Goal: Task Accomplishment & Management: Manage account settings

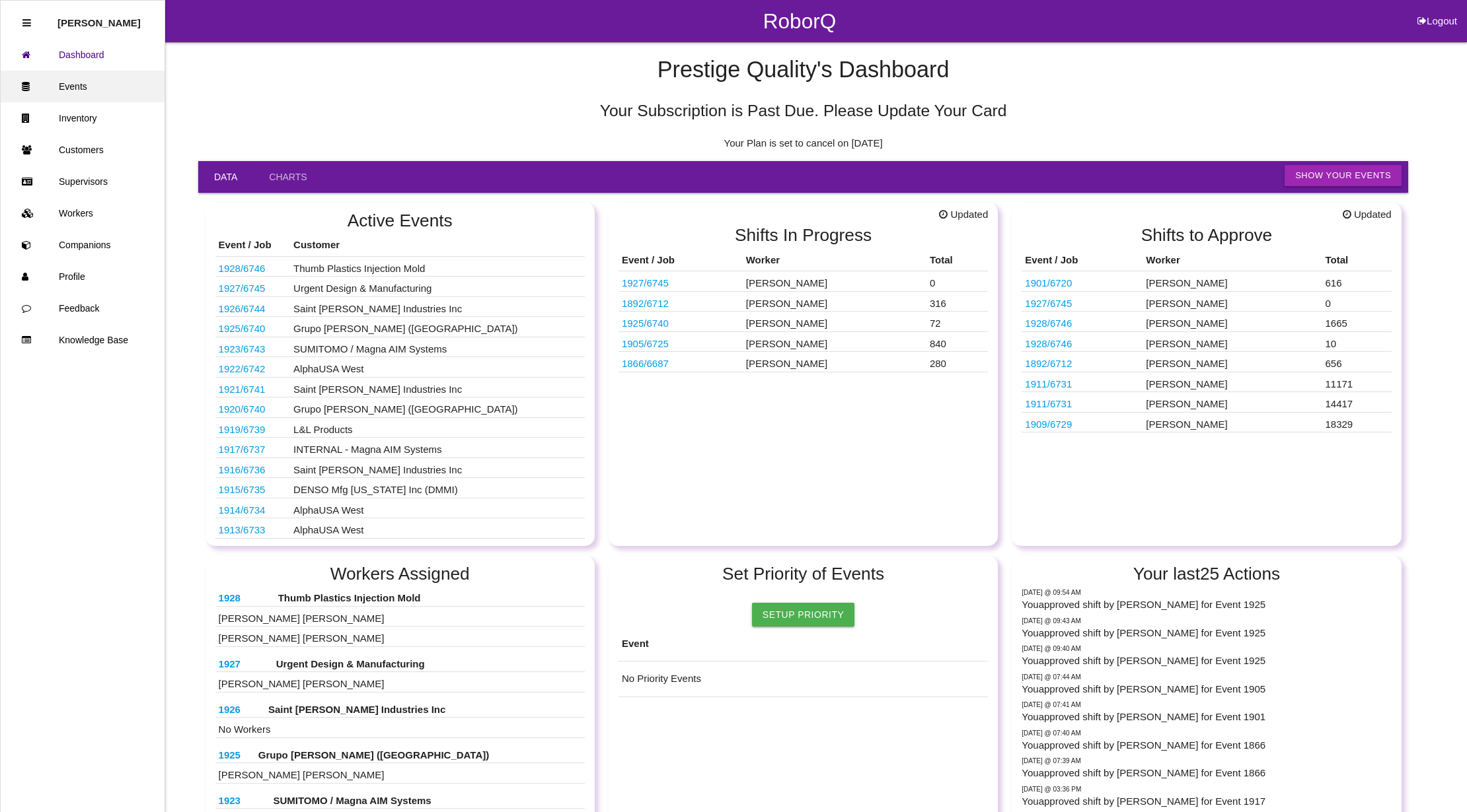
click at [102, 72] on link "Events" at bounding box center [82, 86] width 164 height 31
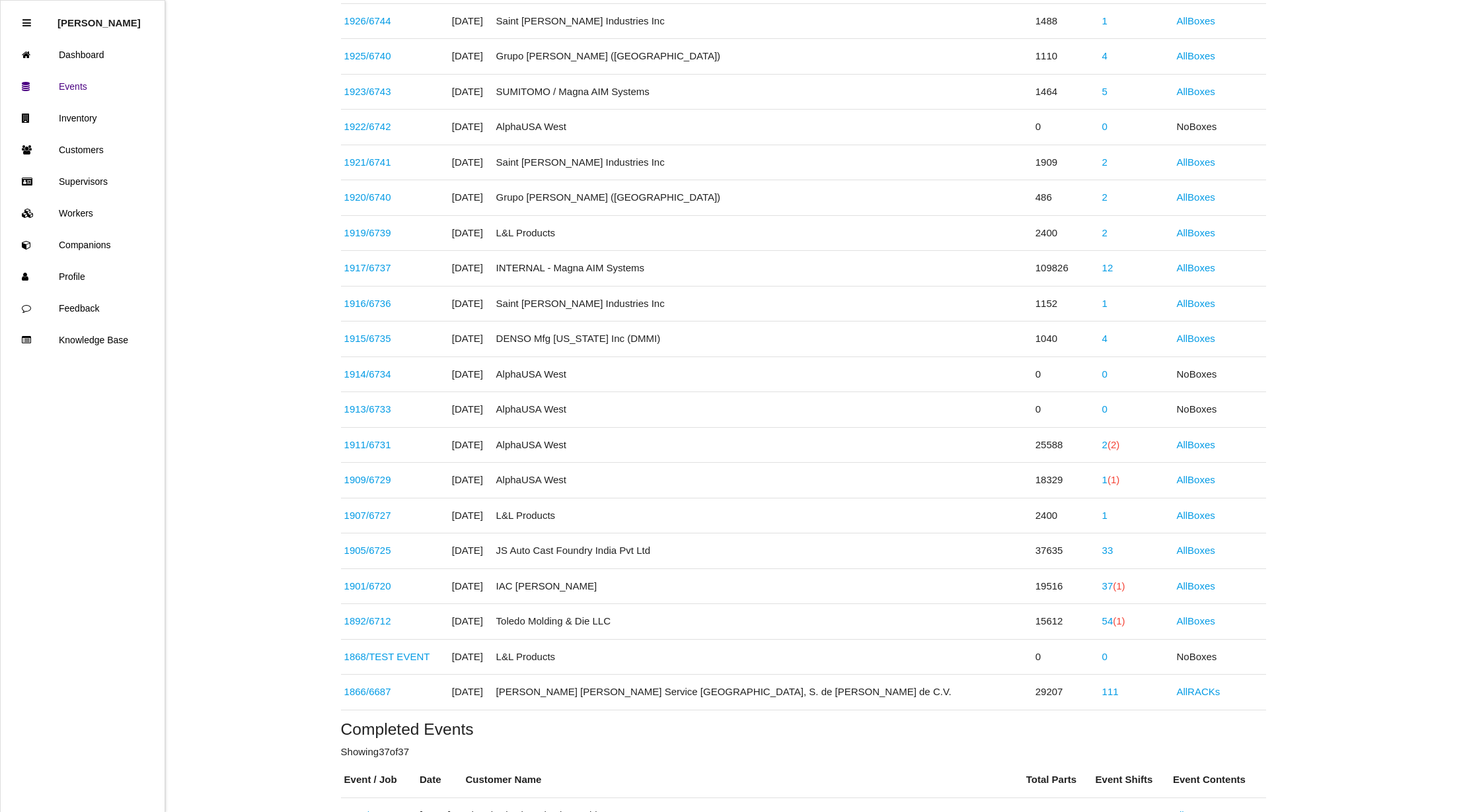
scroll to position [352, 0]
click at [1113, 624] on span "(1)" at bounding box center [1118, 618] width 12 height 12
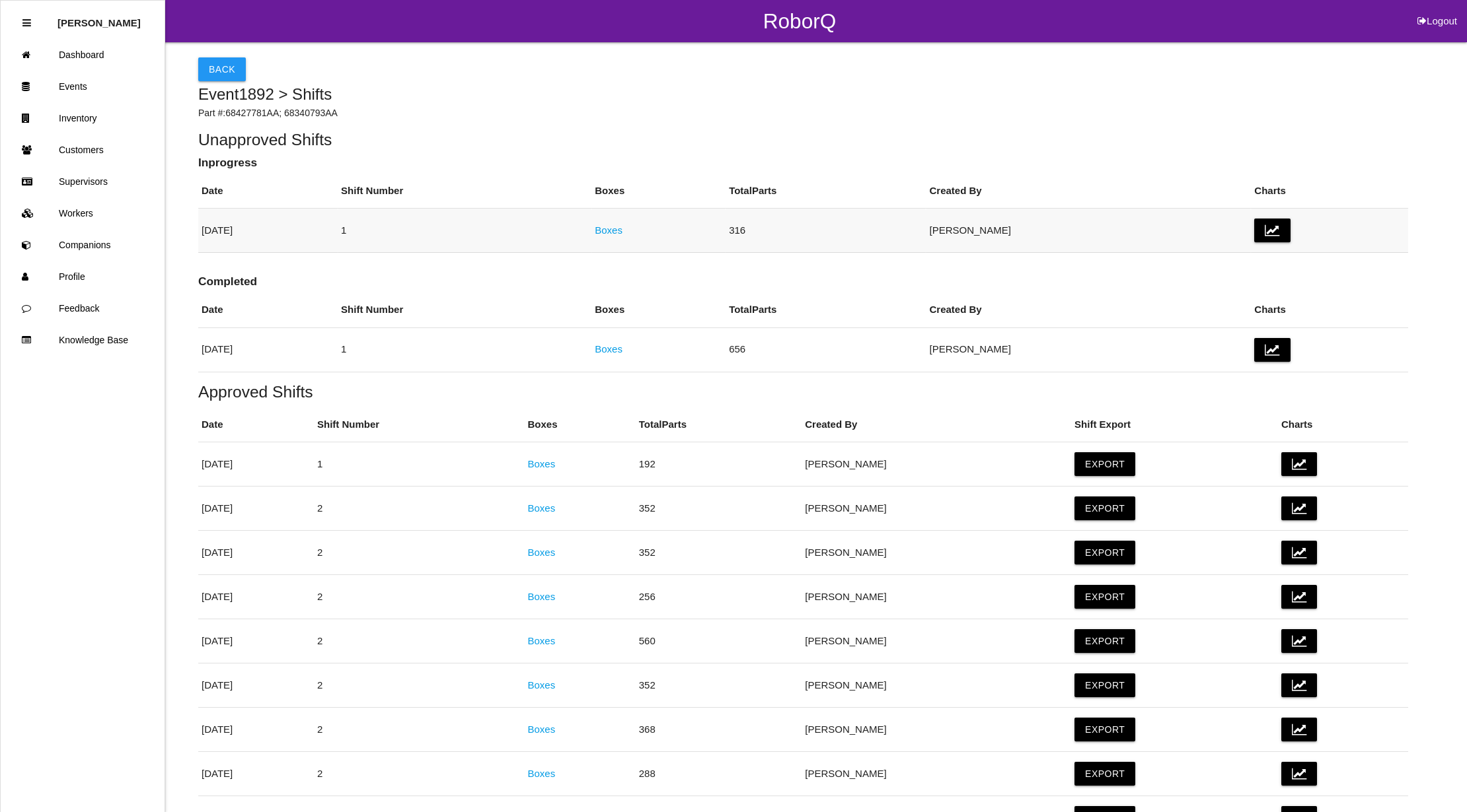
click at [623, 229] on link "Boxes" at bounding box center [608, 230] width 28 height 12
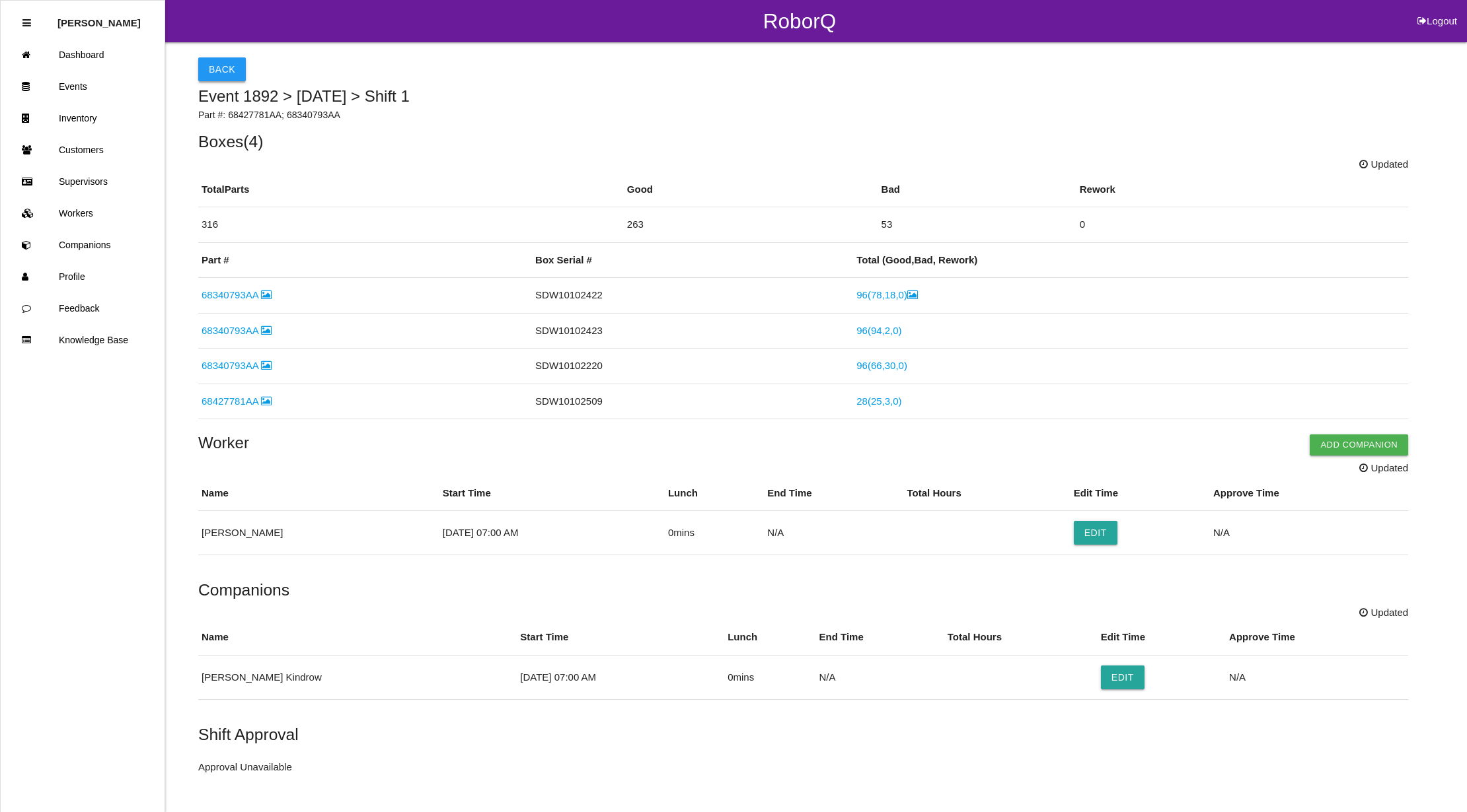
click at [221, 67] on button "Back" at bounding box center [222, 69] width 47 height 24
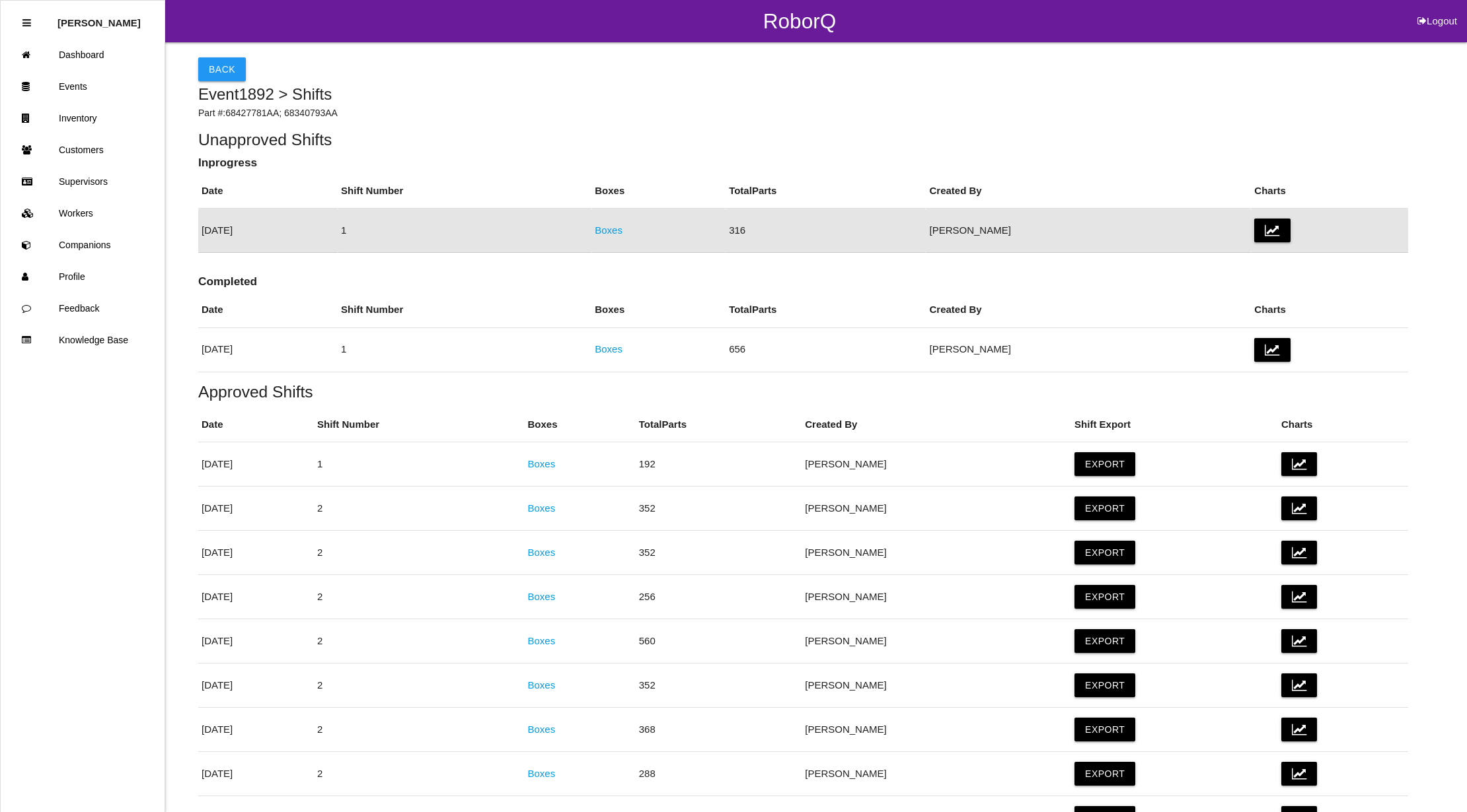
click at [221, 67] on button "Back" at bounding box center [222, 69] width 47 height 24
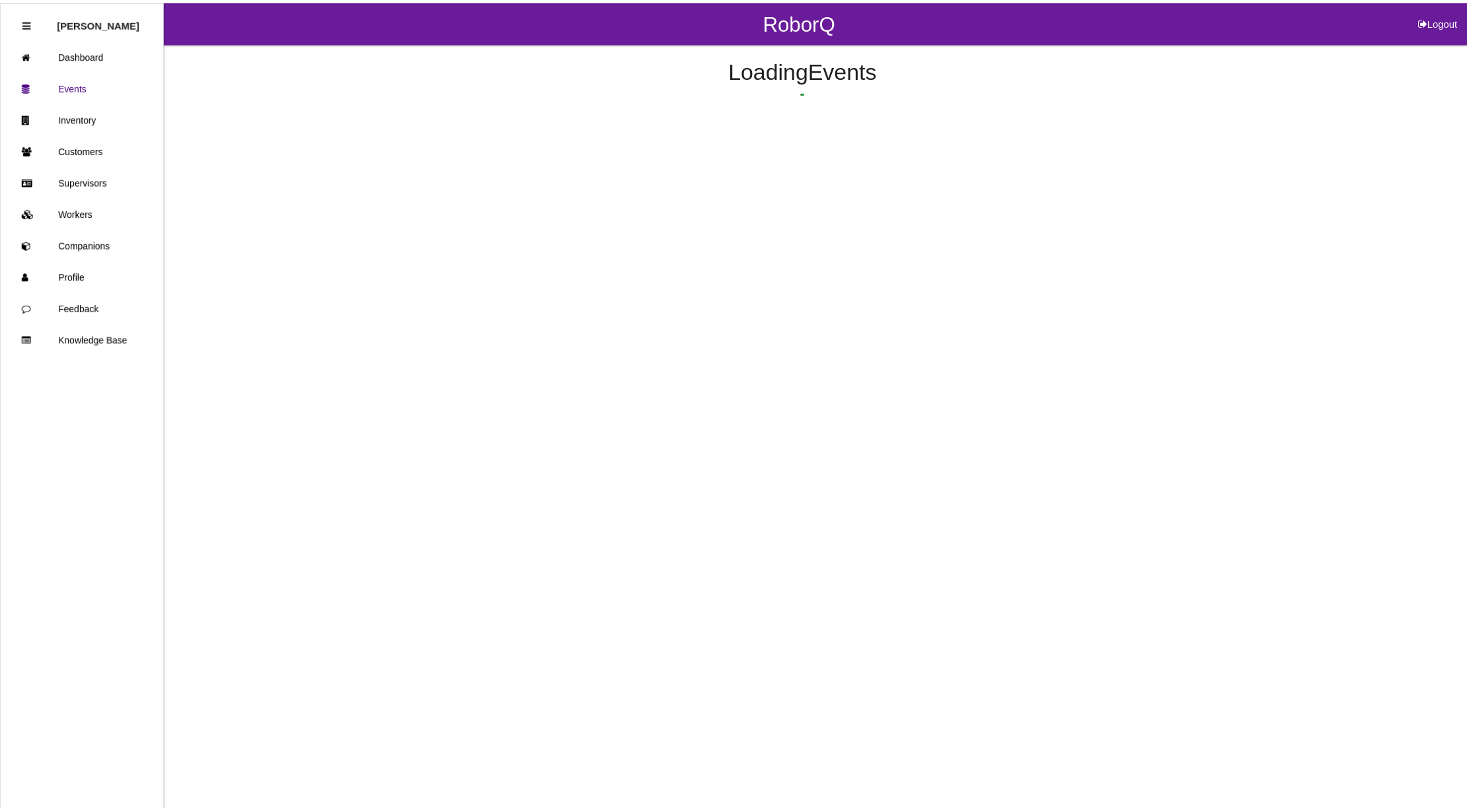
scroll to position [570, 0]
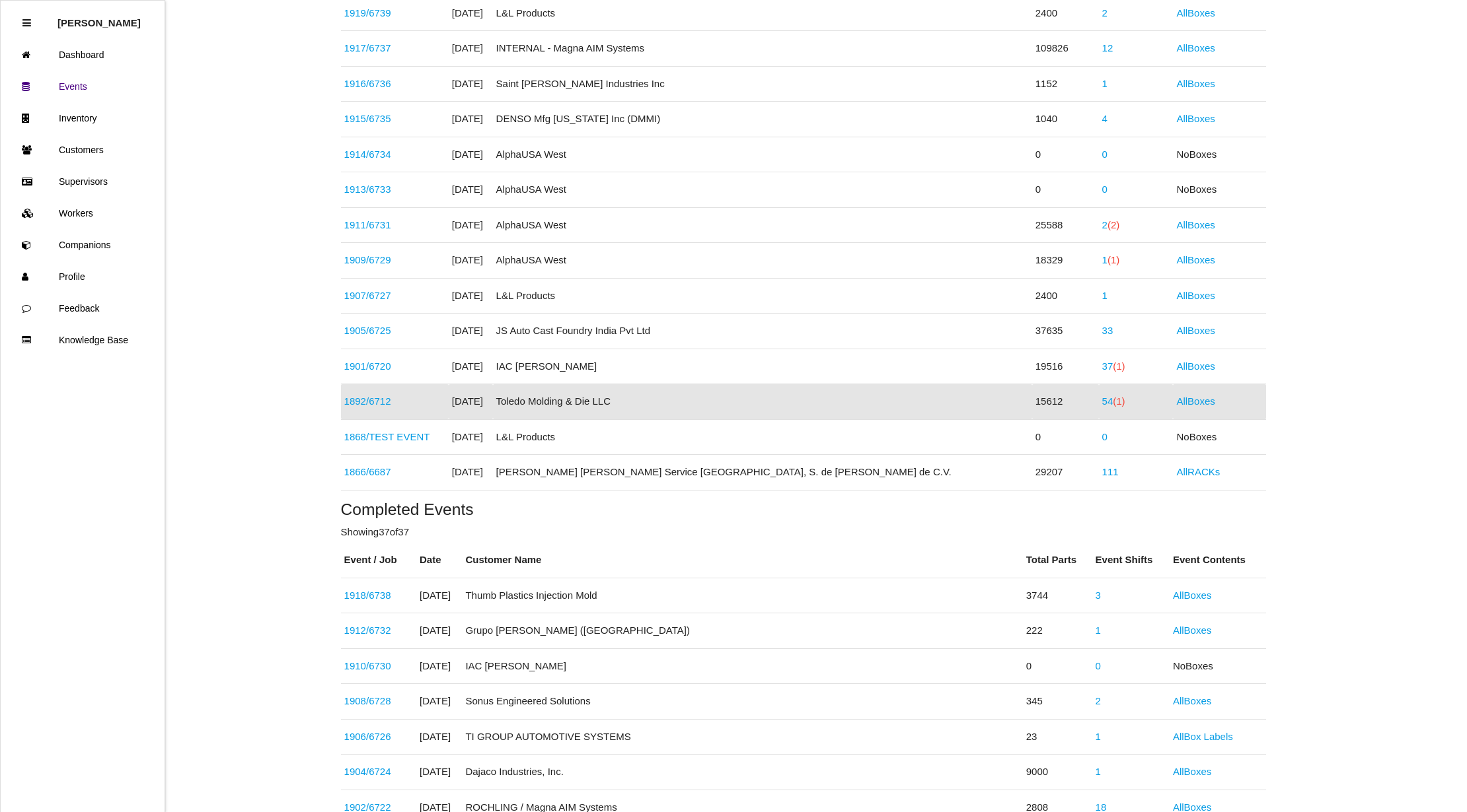
click at [374, 405] on link "1892 / 6712" at bounding box center [368, 401] width 47 height 12
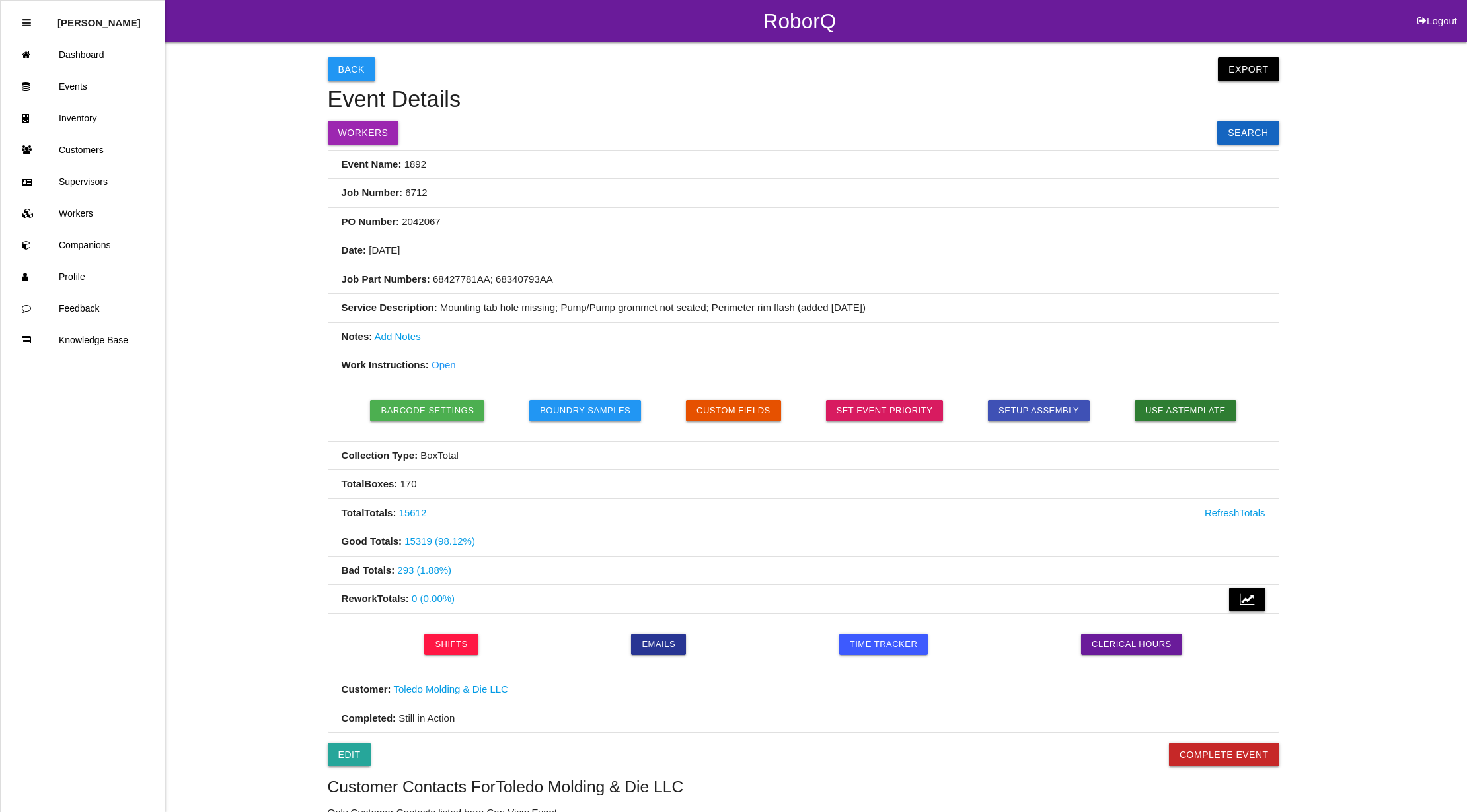
scroll to position [711, 0]
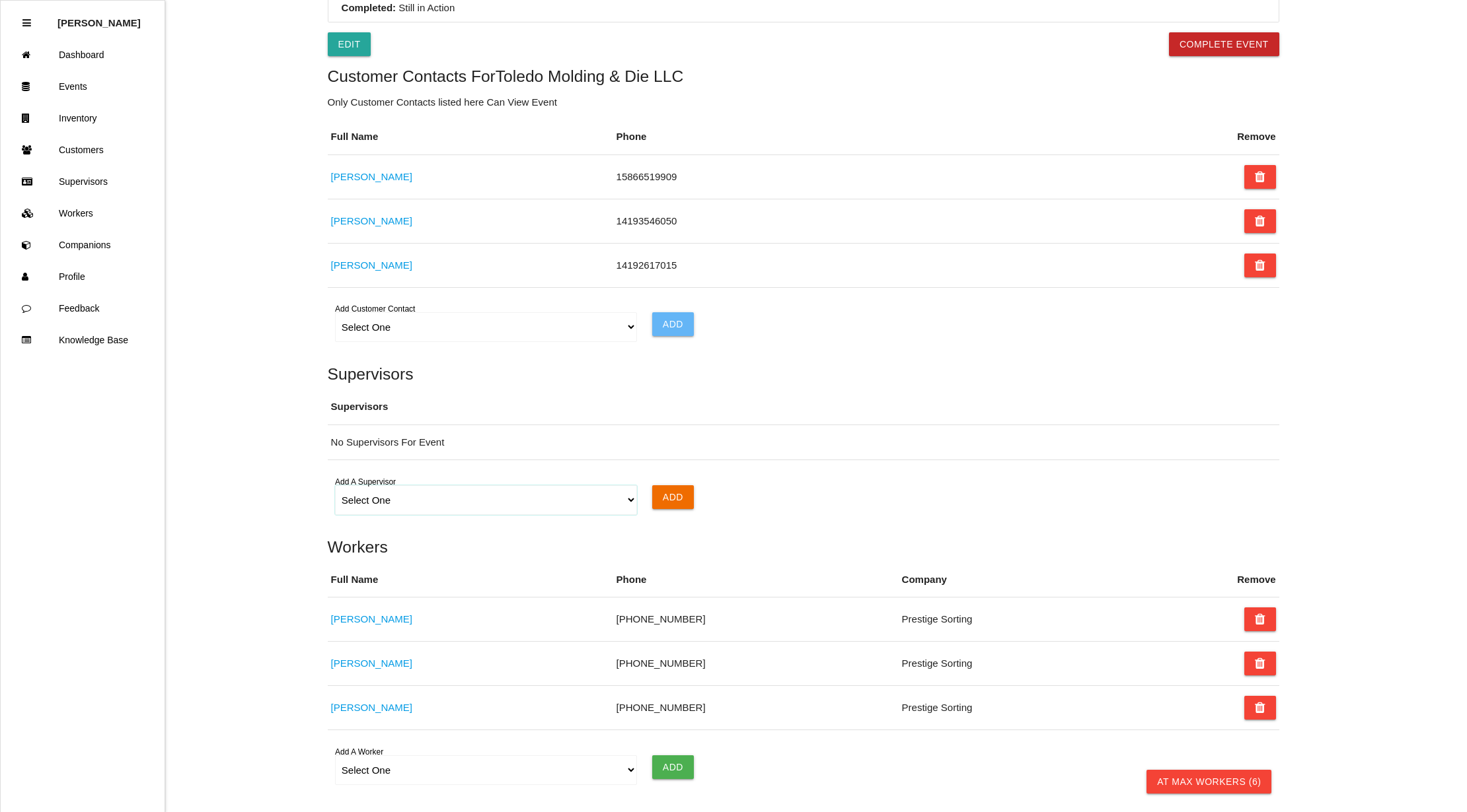
click at [629, 508] on select "Select One [PERSON_NAME]" at bounding box center [486, 500] width 302 height 30
select select "6702dd267ee3f70a3ba61479"
click at [335, 491] on select "Select One [PERSON_NAME]" at bounding box center [486, 500] width 302 height 30
click at [681, 505] on input "Add" at bounding box center [673, 497] width 42 height 24
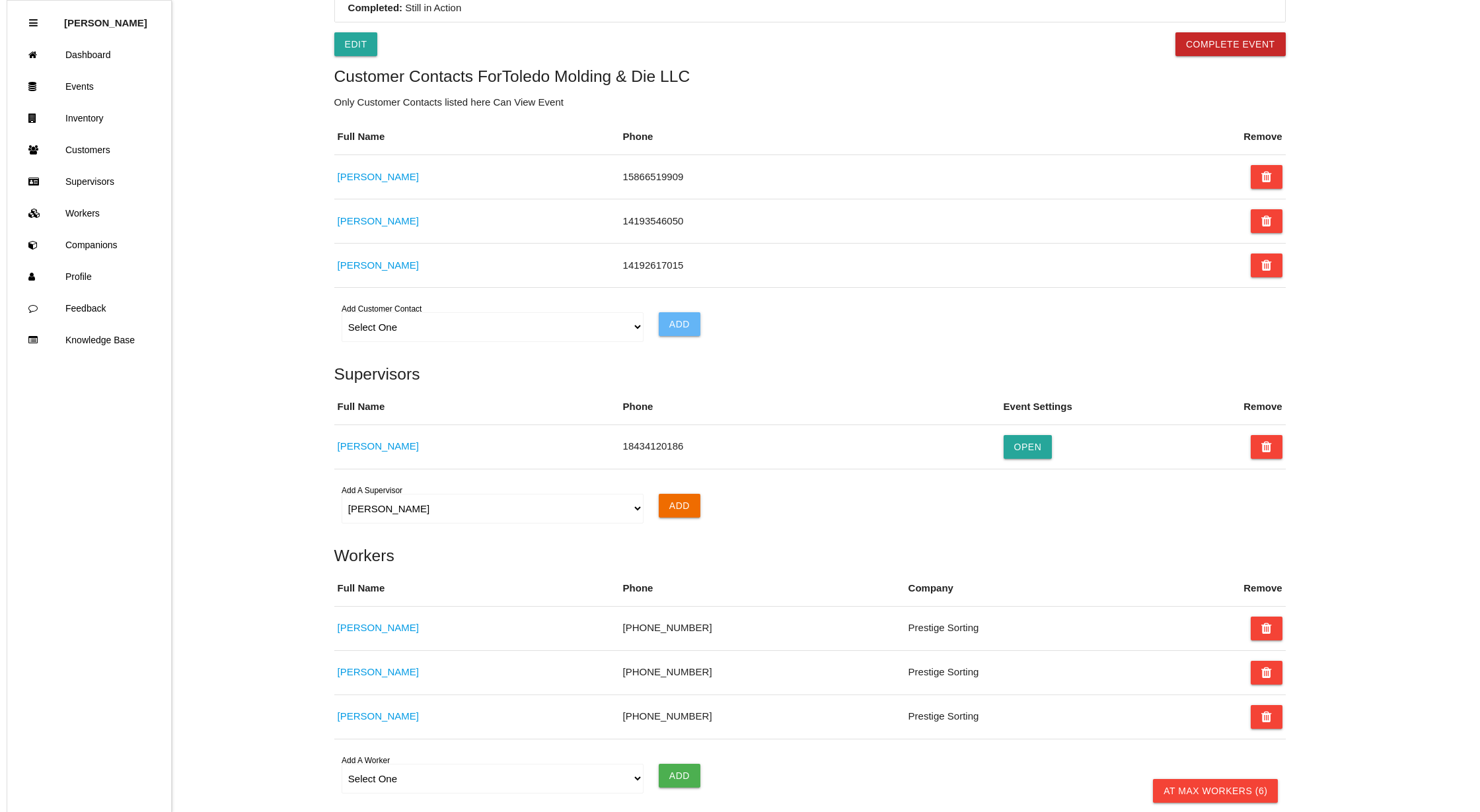
scroll to position [0, 0]
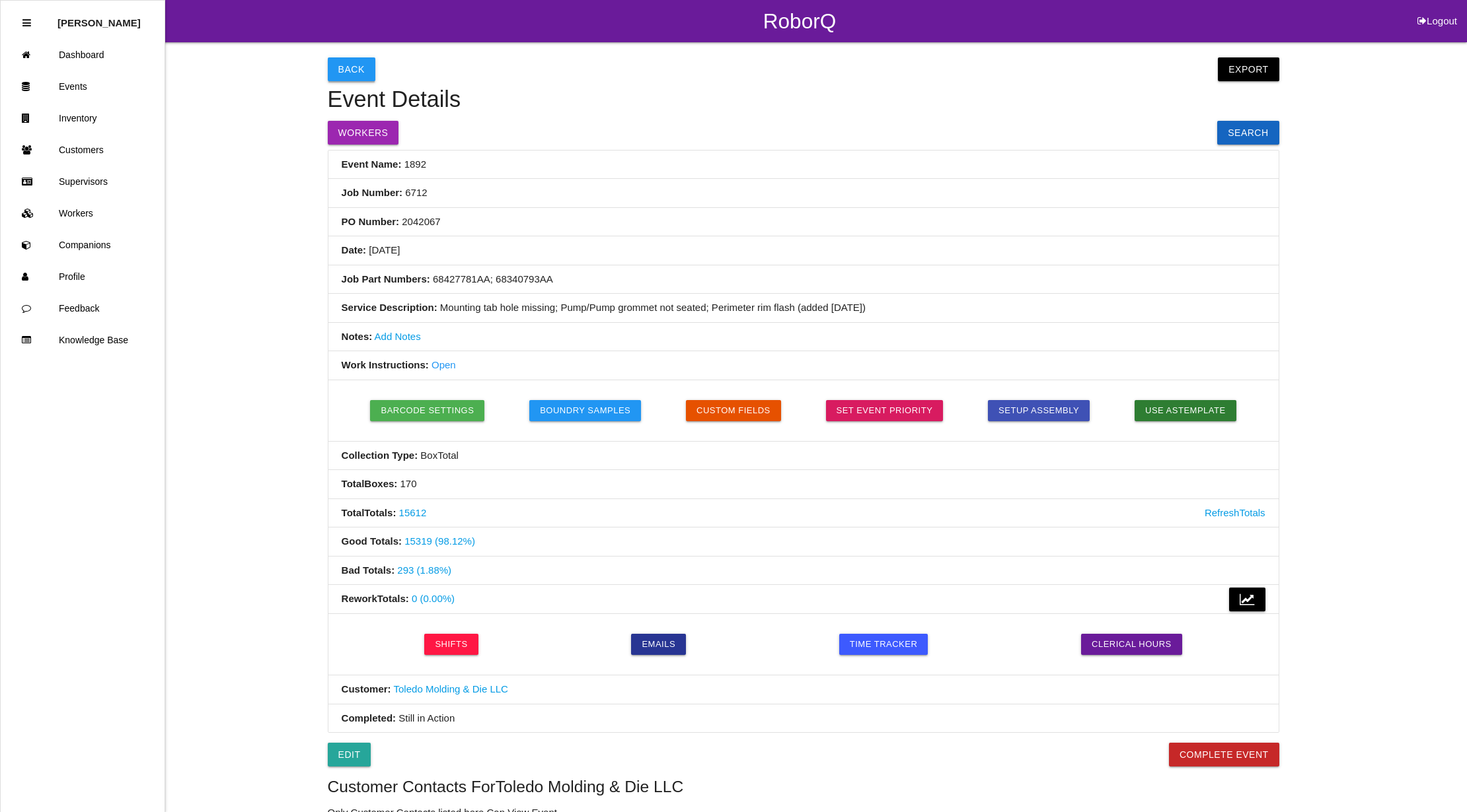
click at [366, 67] on button "Back" at bounding box center [351, 69] width 47 height 24
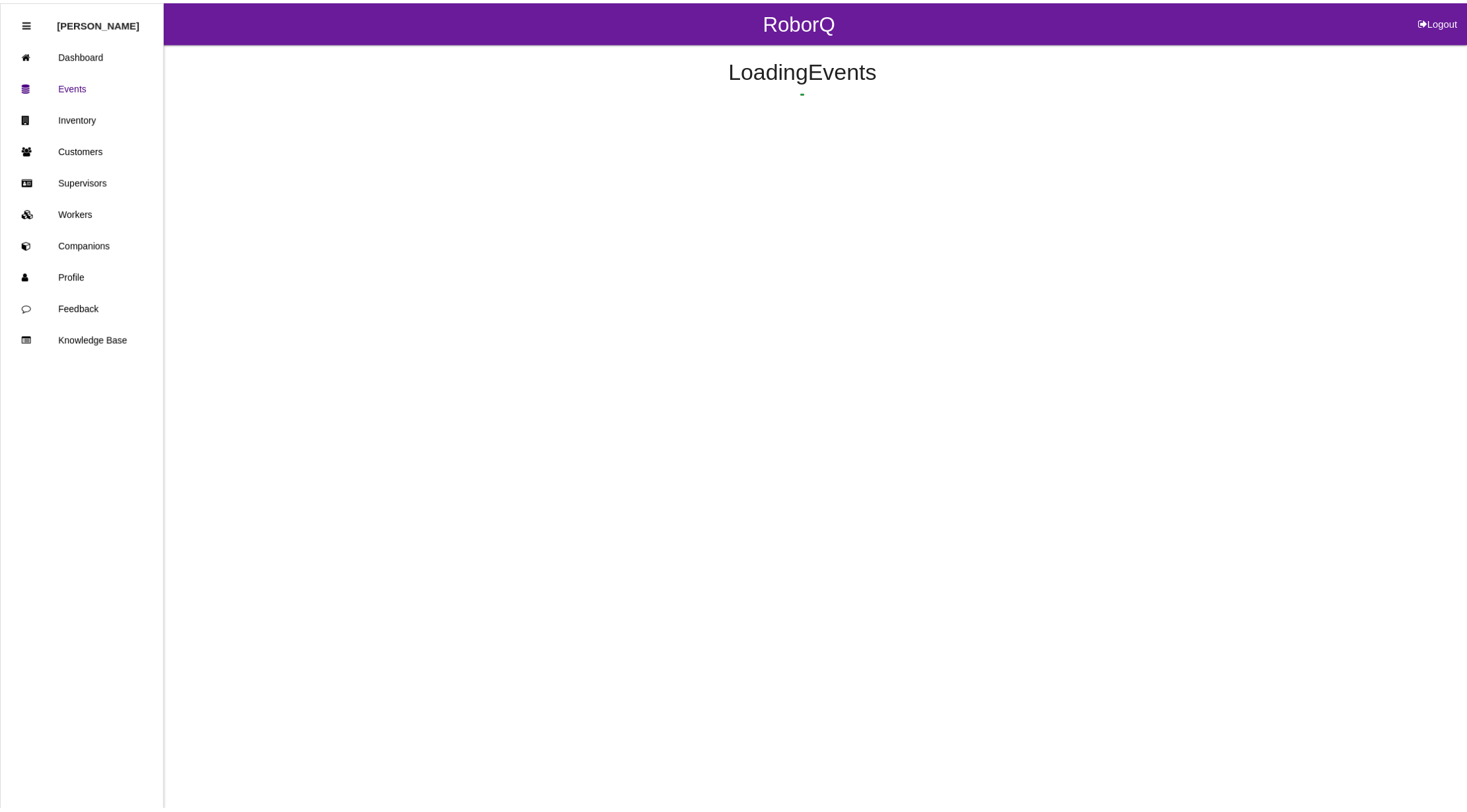
scroll to position [570, 0]
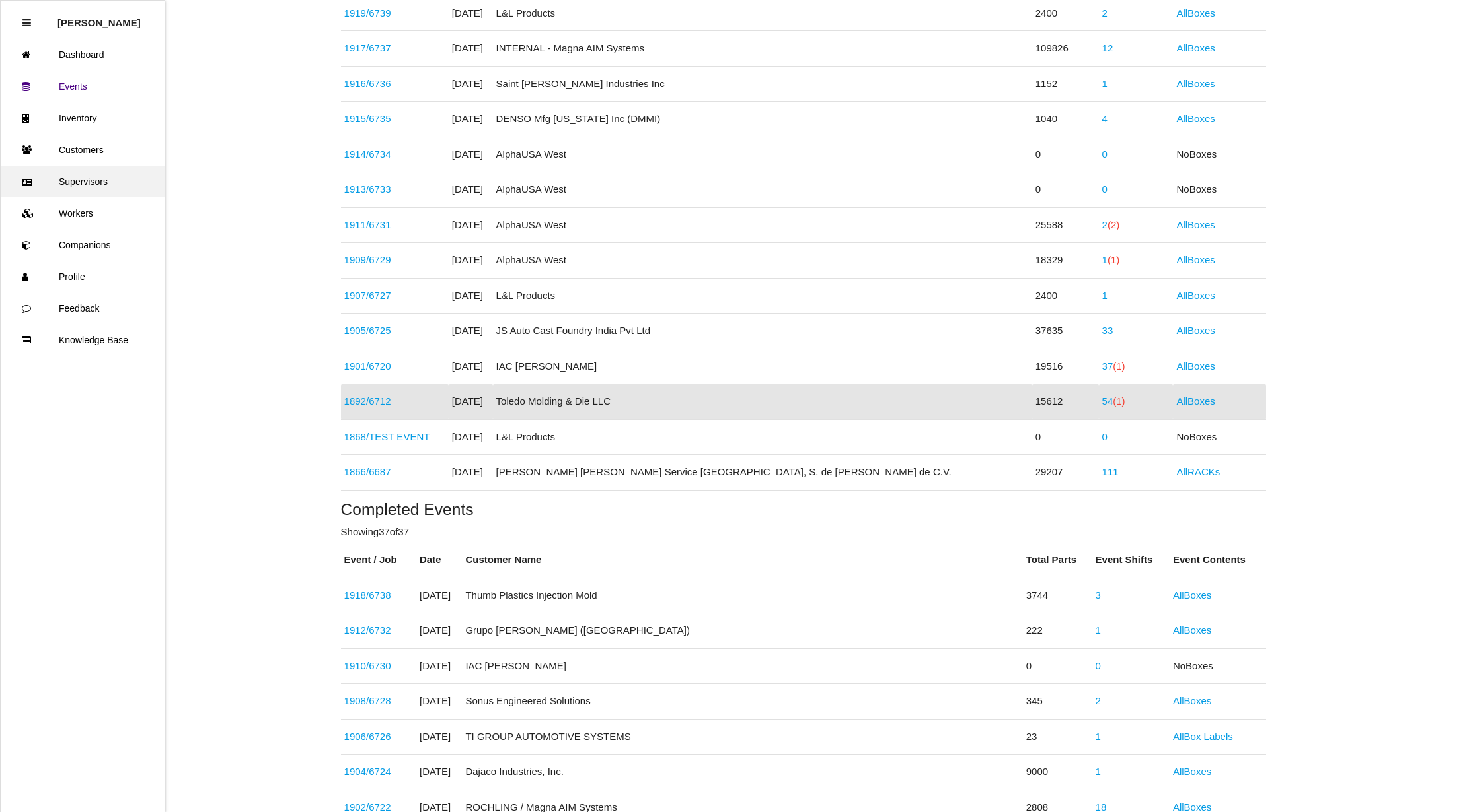
click at [112, 171] on link "Supervisors" at bounding box center [82, 181] width 164 height 31
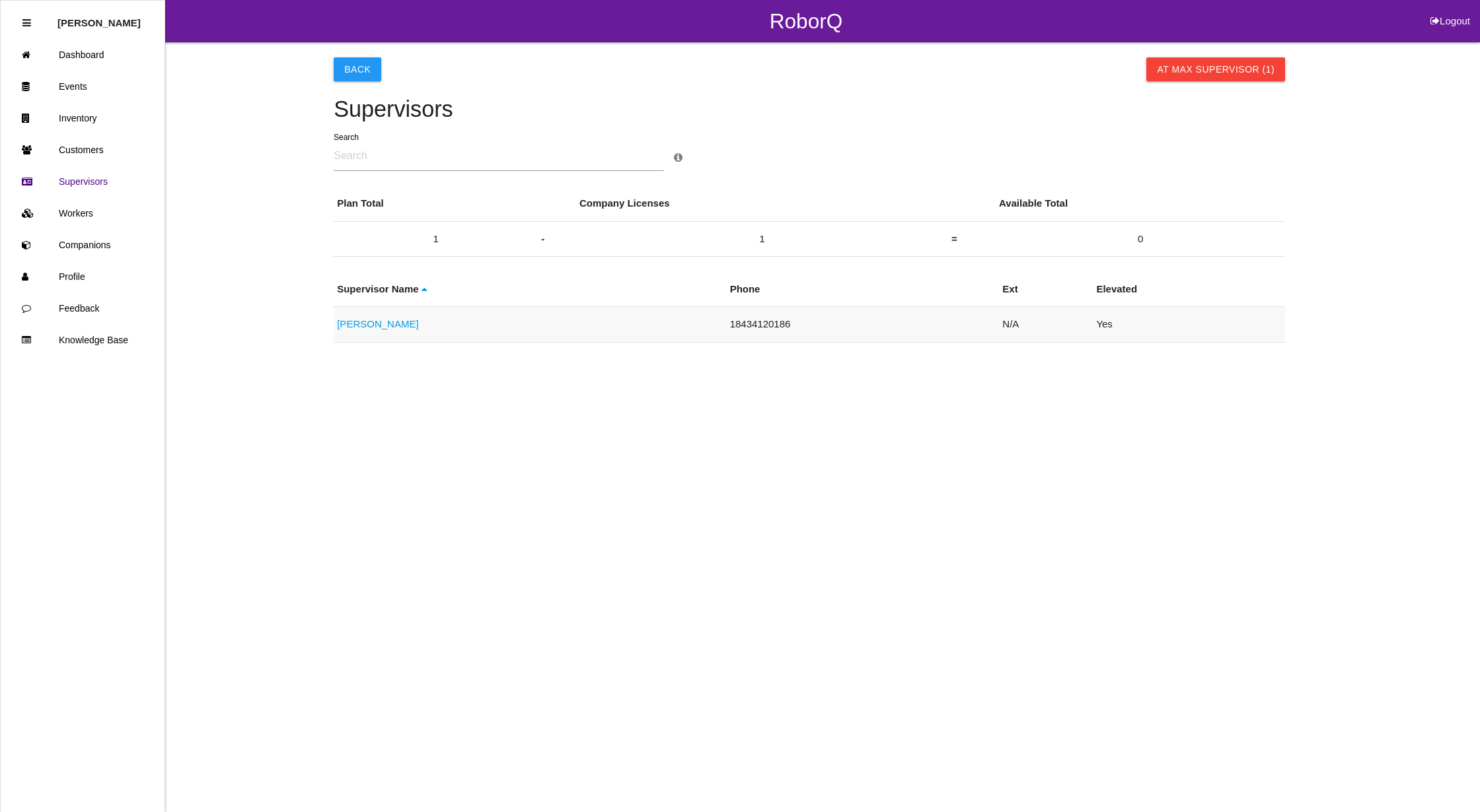
click at [373, 325] on link "[PERSON_NAME]" at bounding box center [378, 324] width 81 height 12
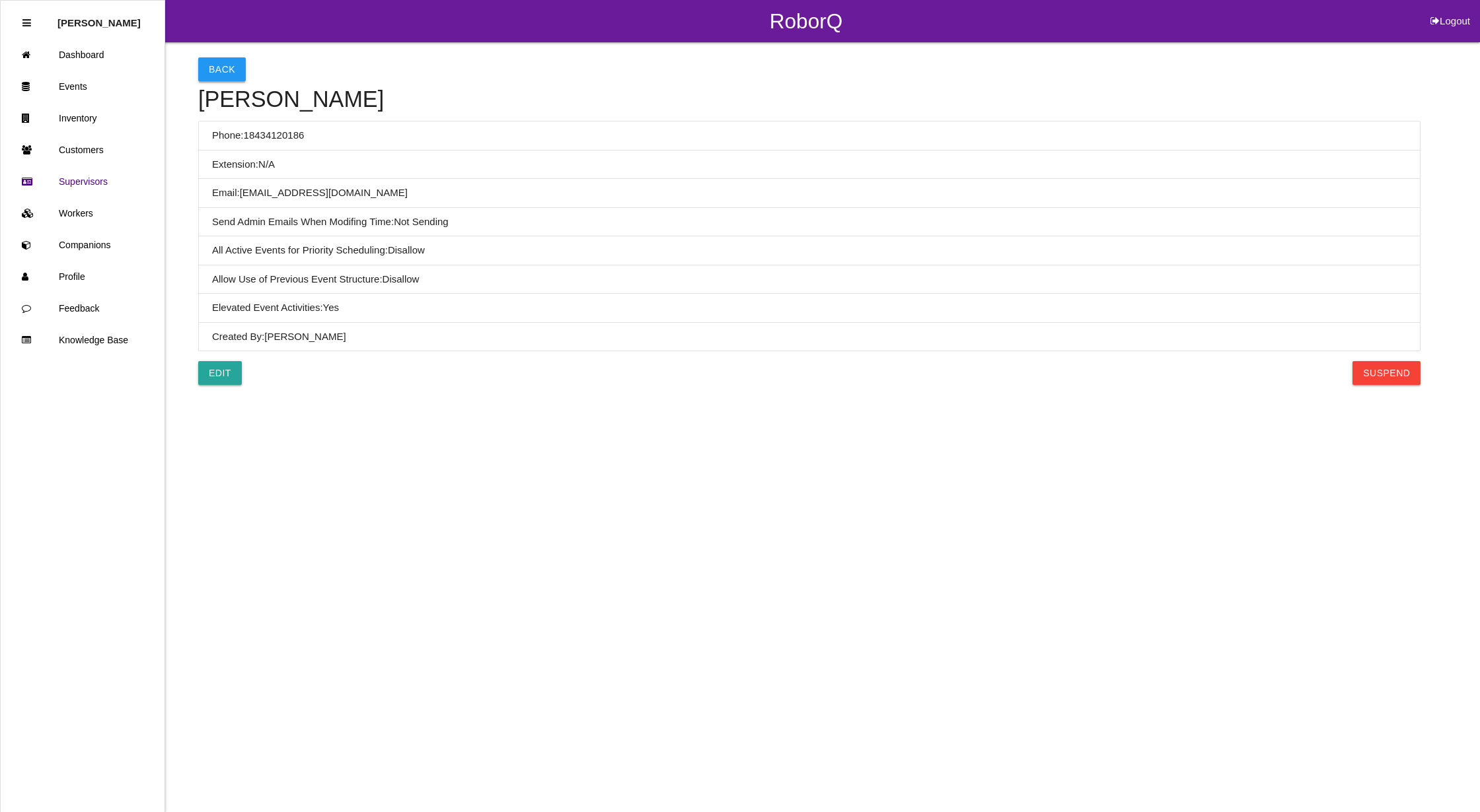
click at [215, 67] on button "Back" at bounding box center [222, 69] width 47 height 24
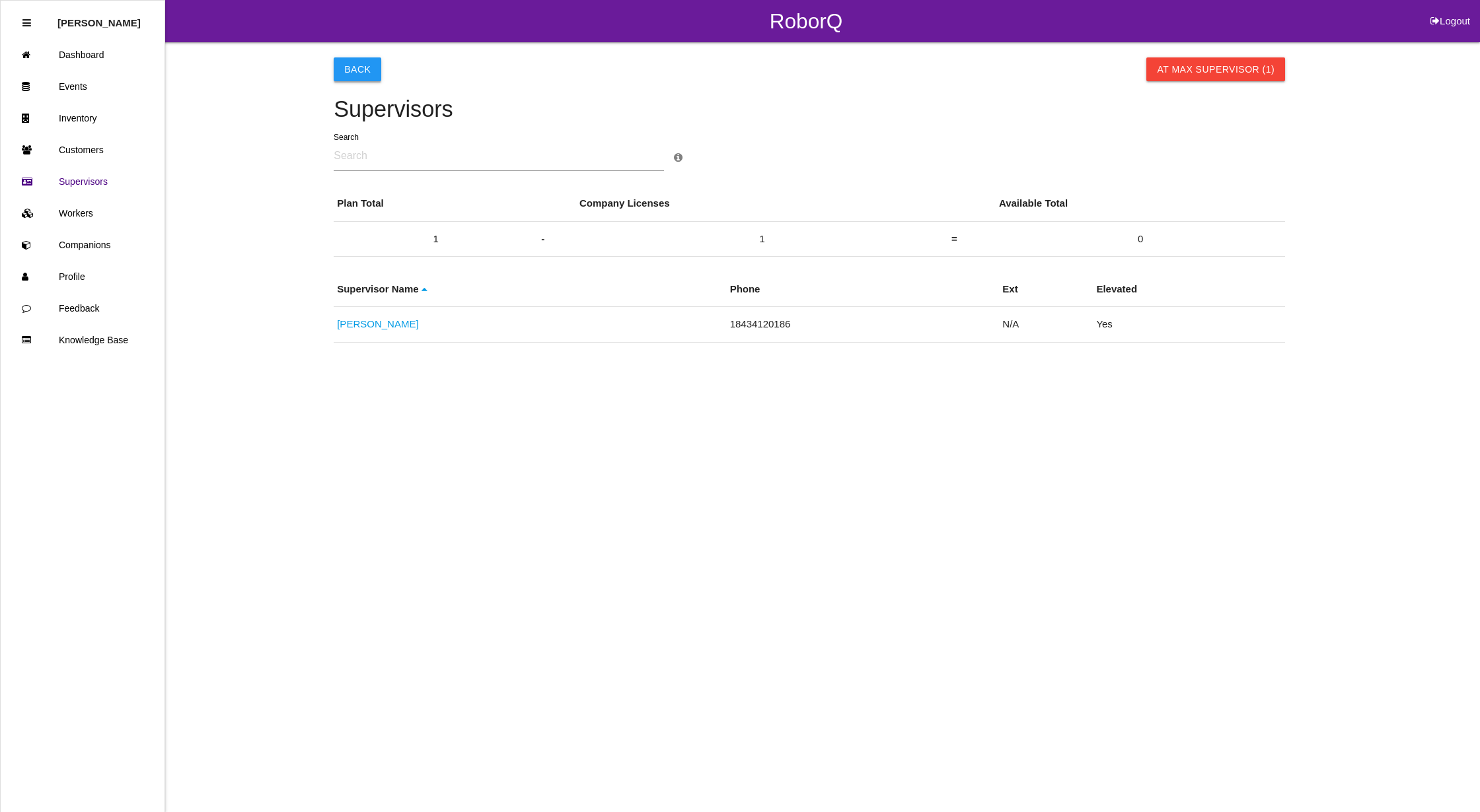
click at [362, 69] on button "Back" at bounding box center [357, 69] width 47 height 24
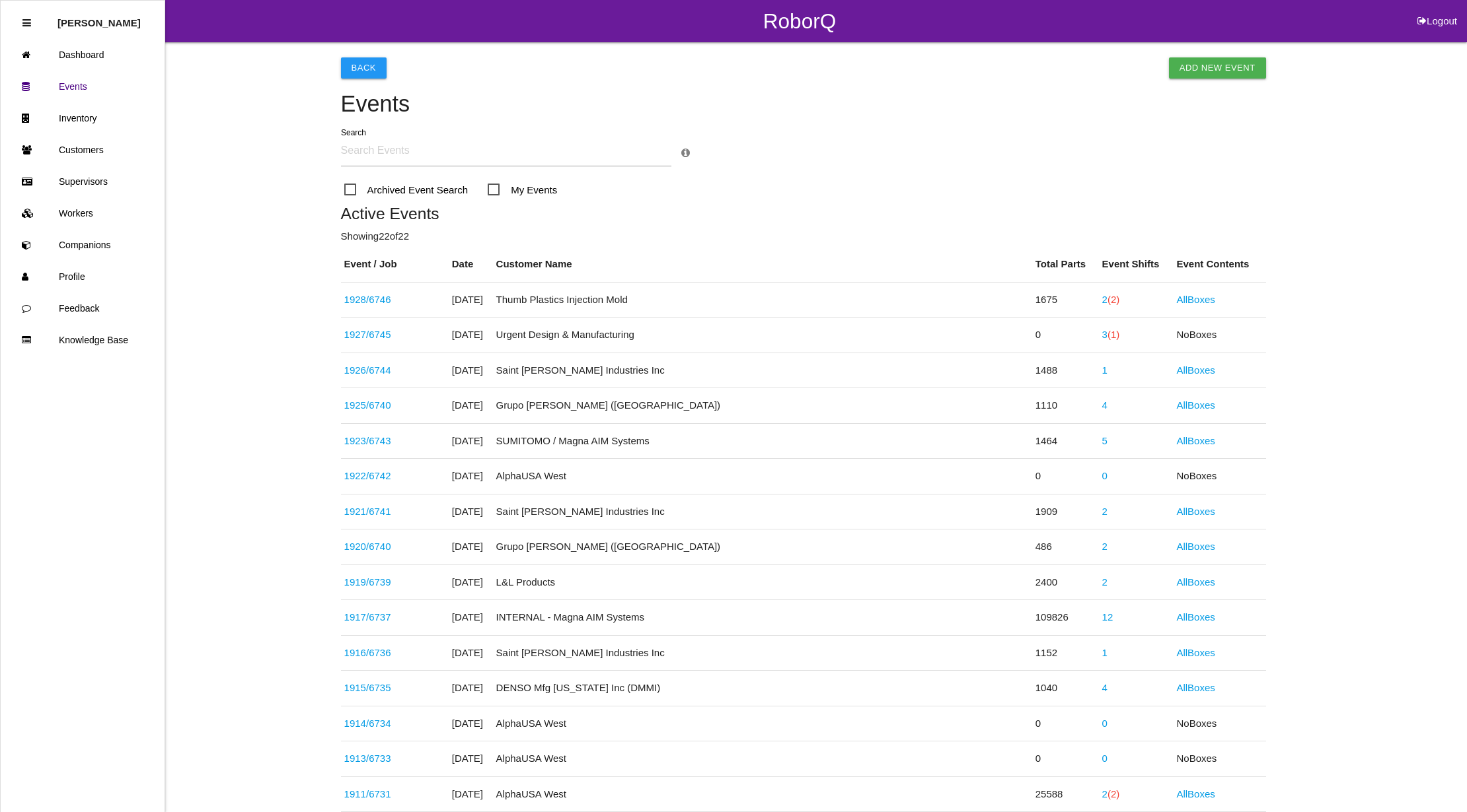
click at [1448, 10] on button "Logout" at bounding box center [1437, 4] width 59 height 10
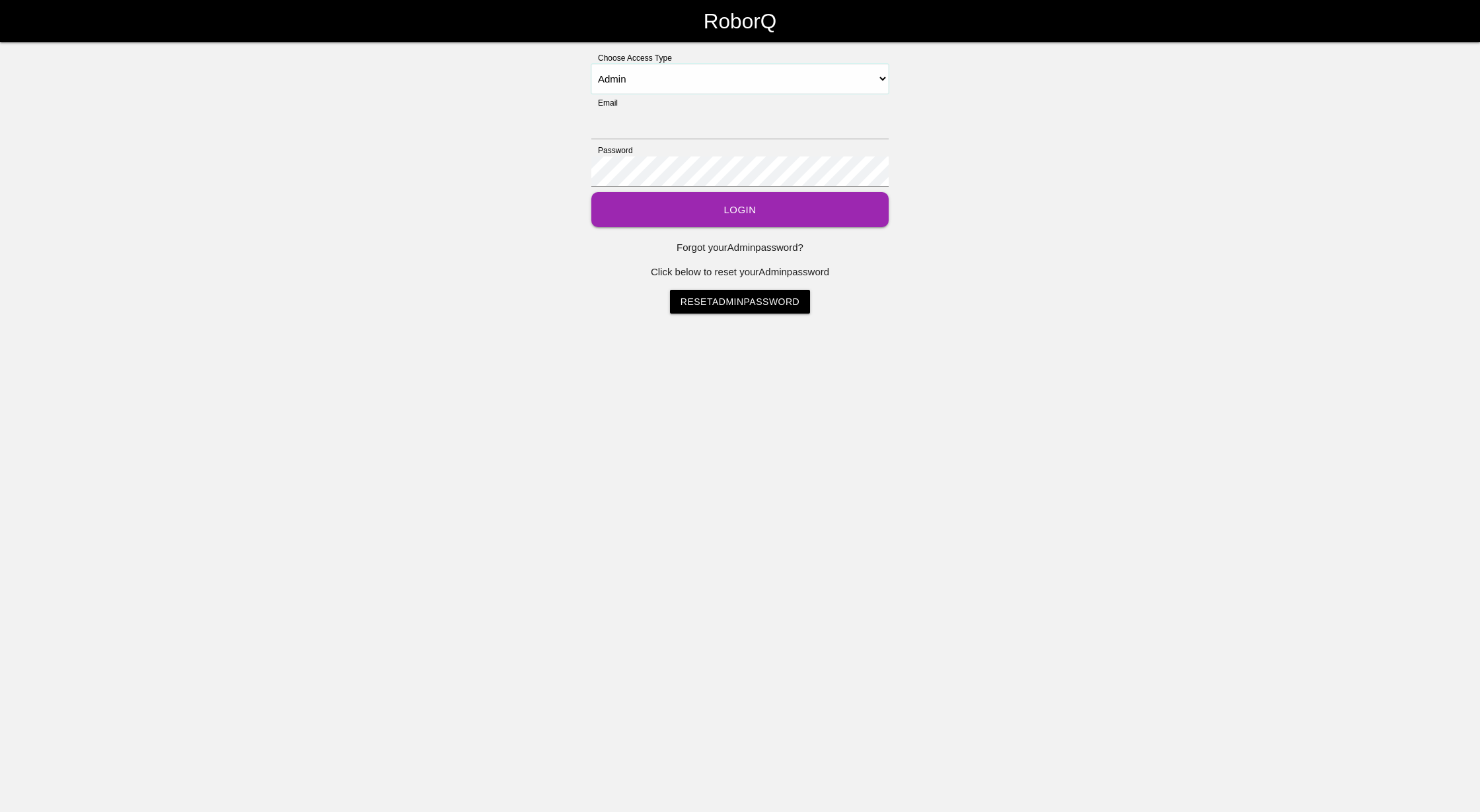
click at [735, 74] on select "Select Access Type Admin Customer Supervisor Worker" at bounding box center [740, 79] width 297 height 30
select select "Supervisor"
click at [591, 64] on select "Select Access Type Admin Customer Supervisor Worker" at bounding box center [740, 79] width 297 height 30
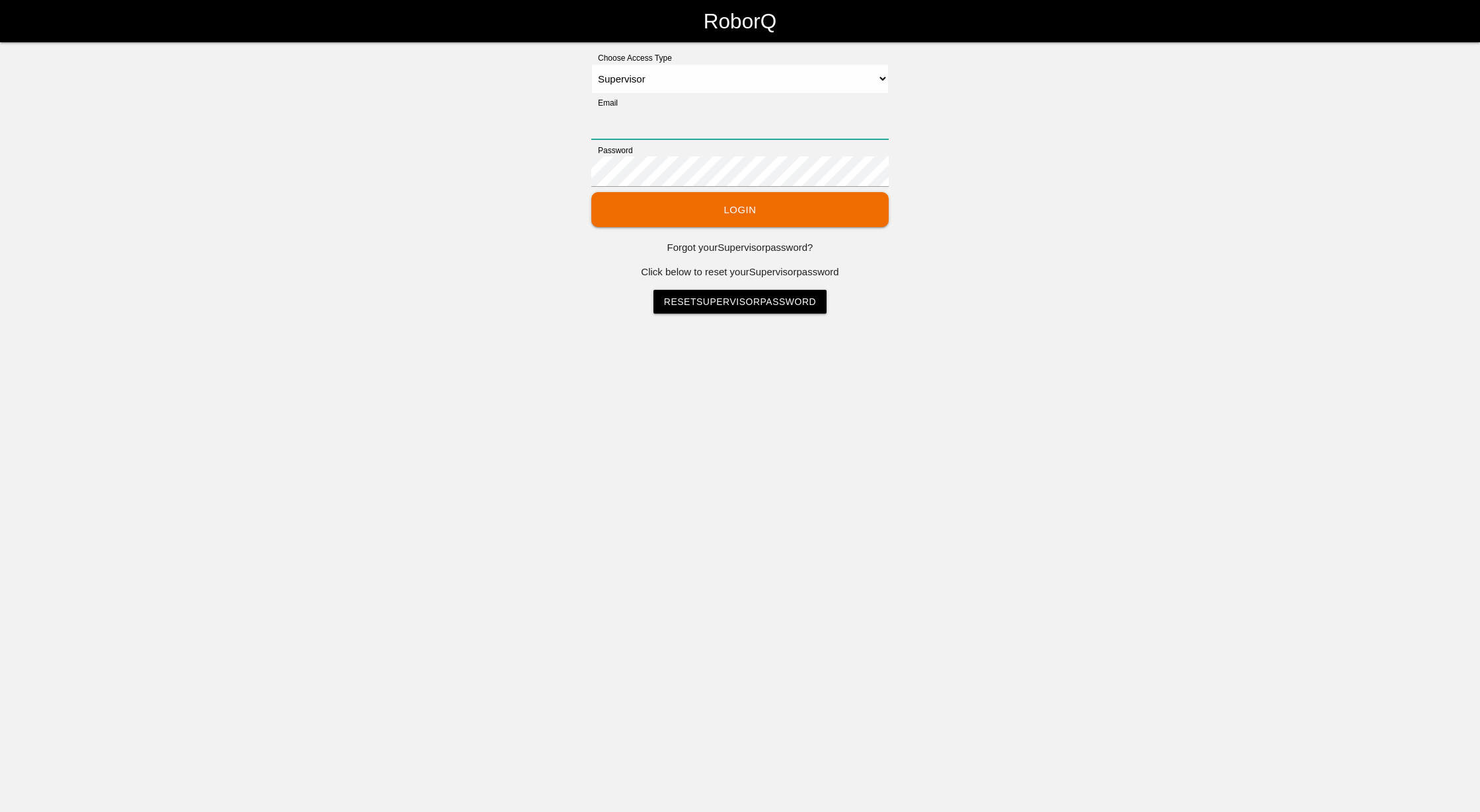
click at [676, 117] on input "Email" at bounding box center [740, 124] width 297 height 30
type input "[EMAIL_ADDRESS][DOMAIN_NAME]"
click at [672, 213] on button "Login" at bounding box center [740, 209] width 297 height 35
